Goal: Information Seeking & Learning: Find specific fact

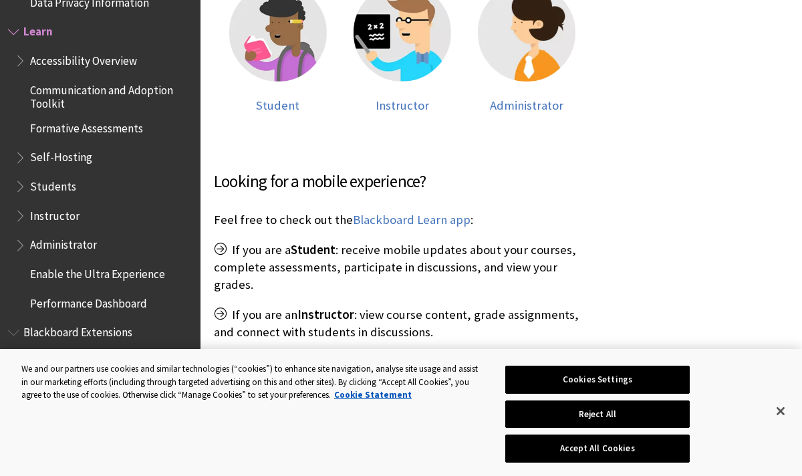
scroll to position [429, 0]
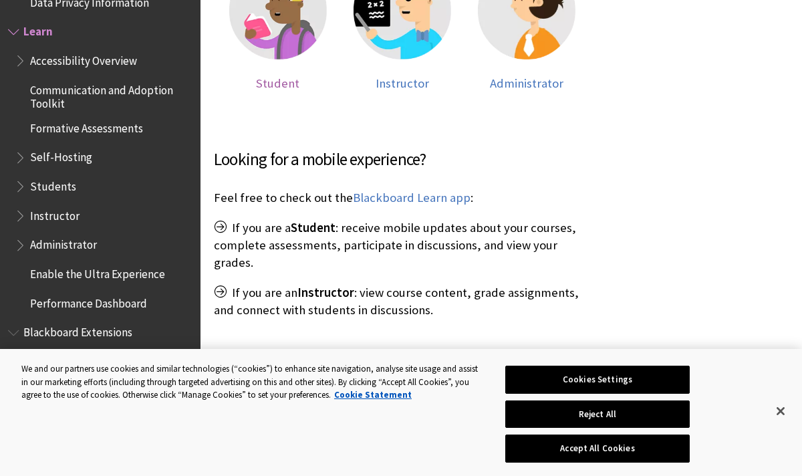
click at [272, 87] on span "Student" at bounding box center [277, 83] width 43 height 15
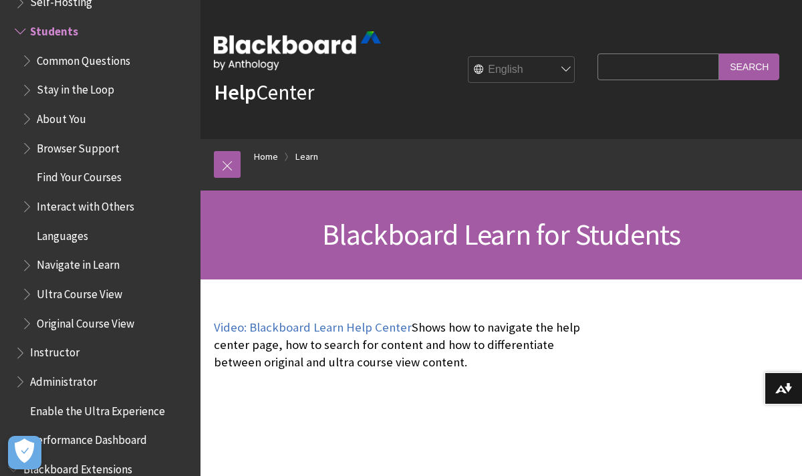
click at [637, 70] on input "Search Query" at bounding box center [659, 66] width 122 height 26
type input "cardiff"
click at [720, 53] on input "Search" at bounding box center [750, 66] width 60 height 26
click at [755, 62] on input "Search" at bounding box center [750, 66] width 60 height 26
click at [753, 65] on input "Search" at bounding box center [750, 66] width 60 height 26
